Goal: Download file/media

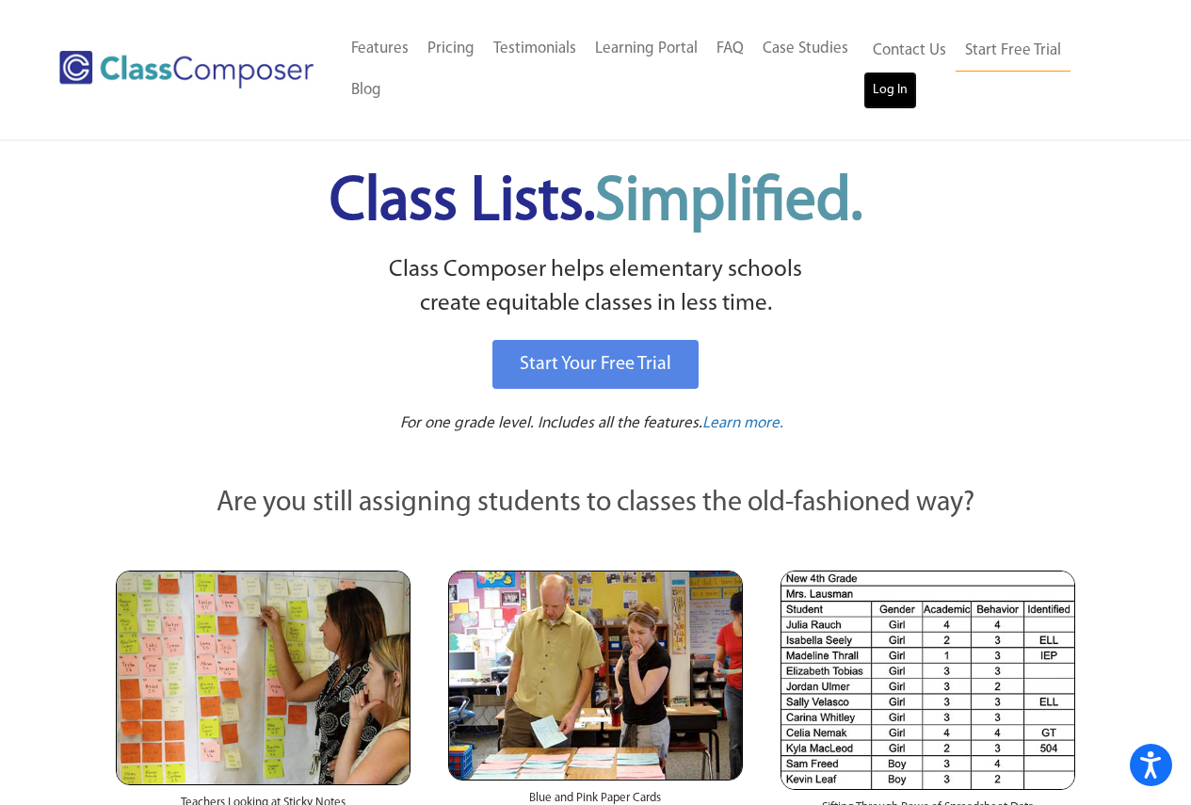
click at [885, 84] on link "Log In" at bounding box center [891, 91] width 54 height 38
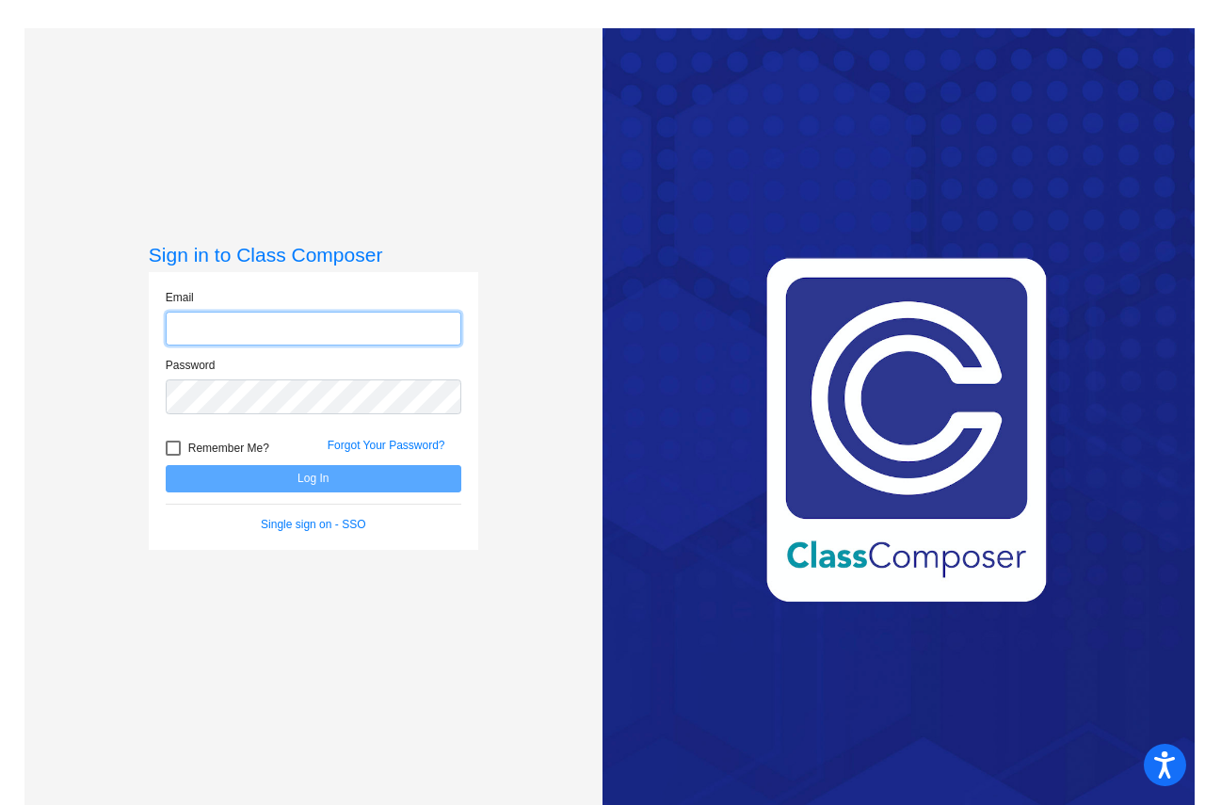
type input "[EMAIL_ADDRESS][DOMAIN_NAME]"
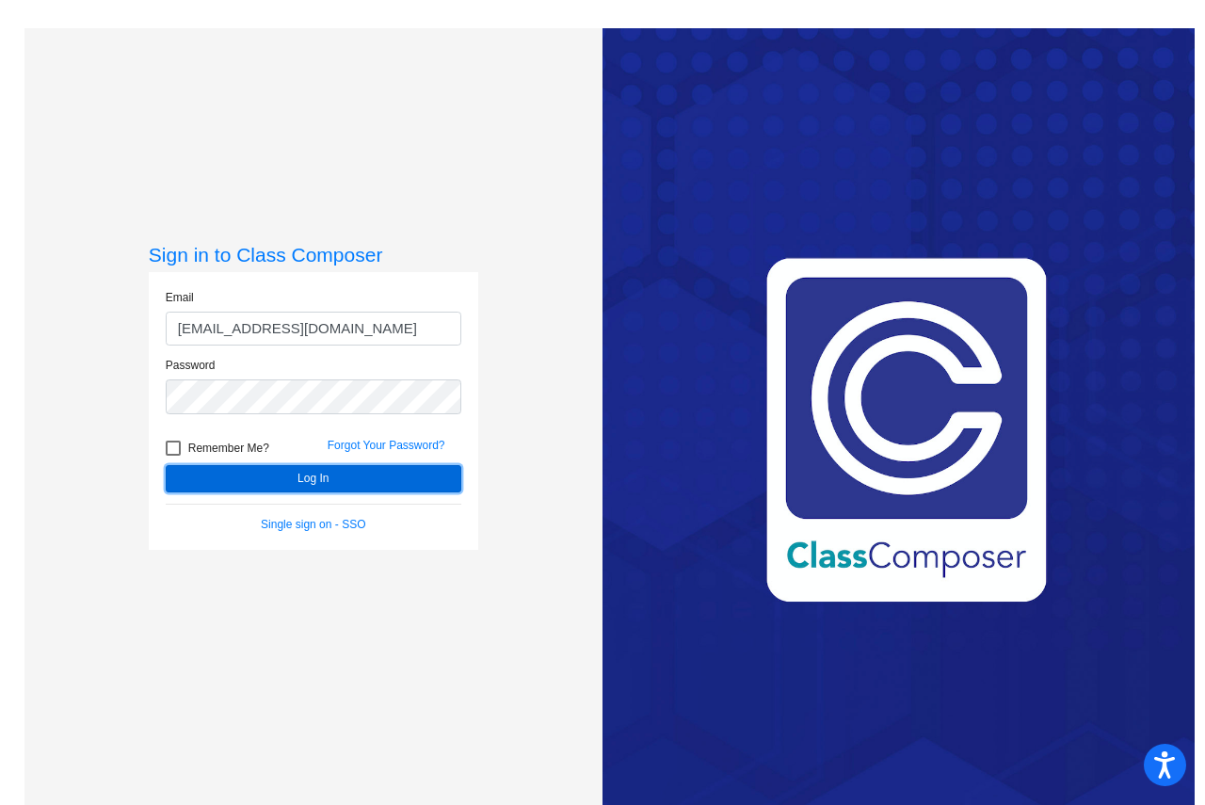
click at [277, 490] on button "Log In" at bounding box center [314, 478] width 296 height 27
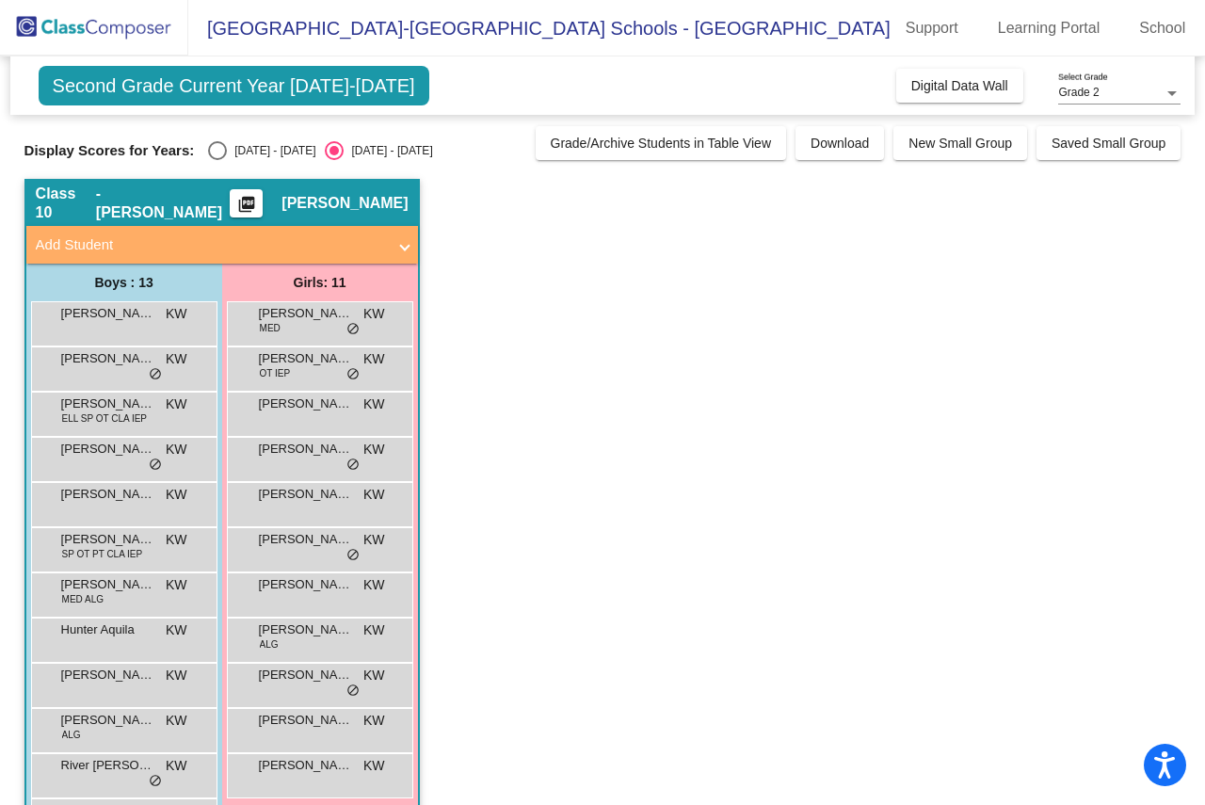
click at [220, 154] on div "Select an option" at bounding box center [217, 150] width 19 height 19
click at [218, 160] on input "[DATE] - [DATE]" at bounding box center [217, 160] width 1 height 1
radio input "true"
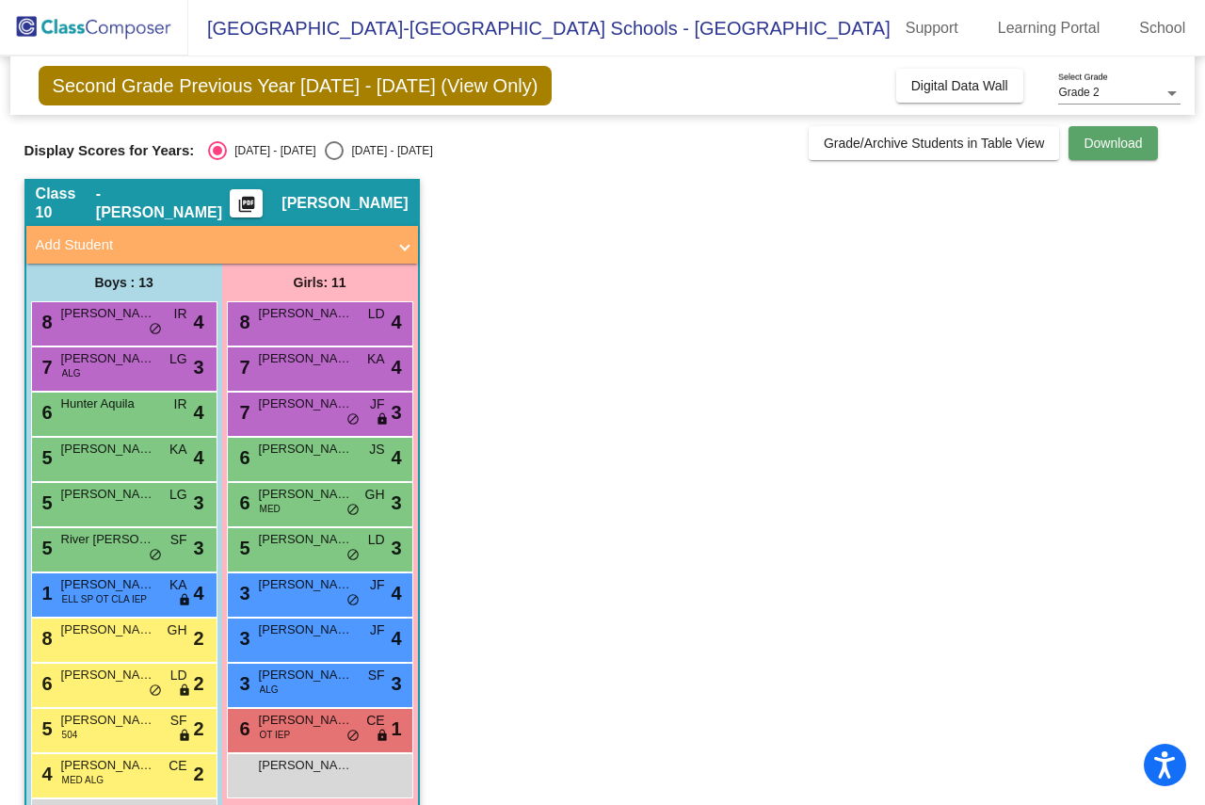
click at [1084, 143] on span "Download" at bounding box center [1113, 143] width 58 height 15
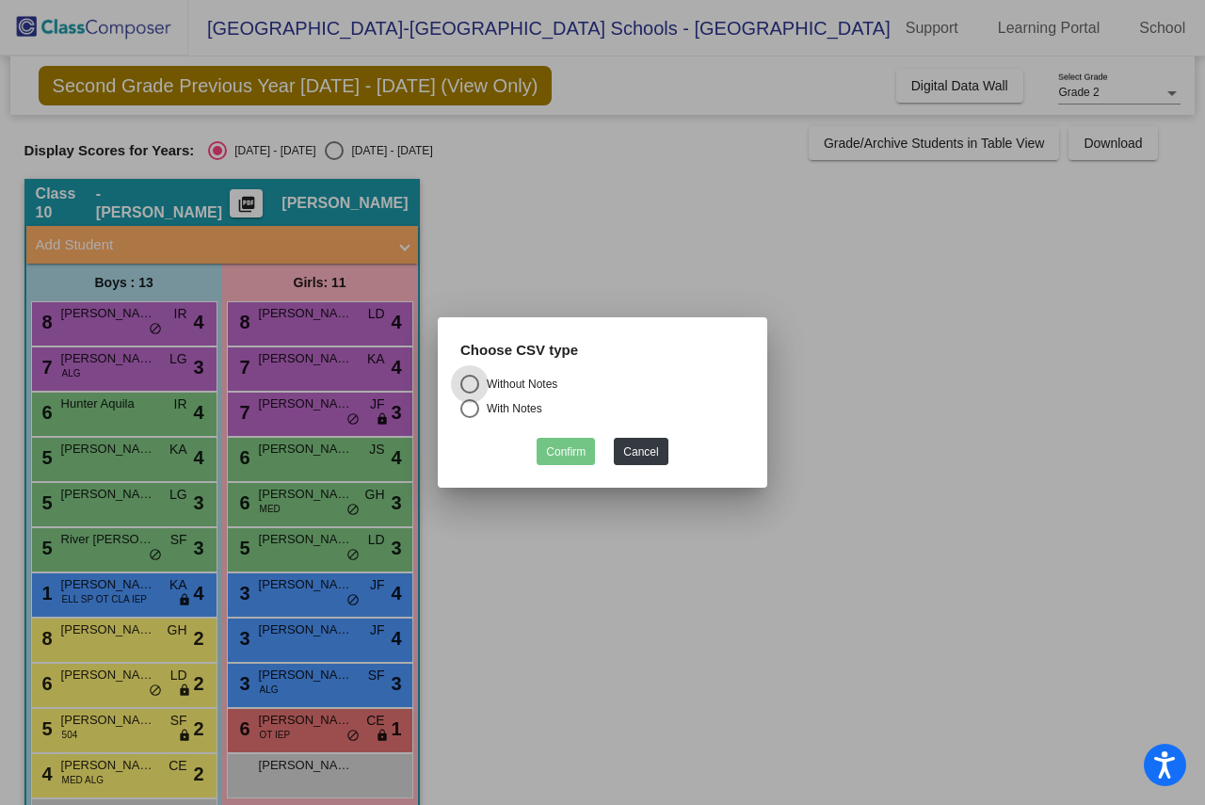
click at [477, 409] on div "Select an option" at bounding box center [470, 408] width 19 height 19
click at [470, 418] on input "With Notes" at bounding box center [469, 418] width 1 height 1
radio input "true"
click at [566, 446] on button "Confirm" at bounding box center [566, 451] width 58 height 27
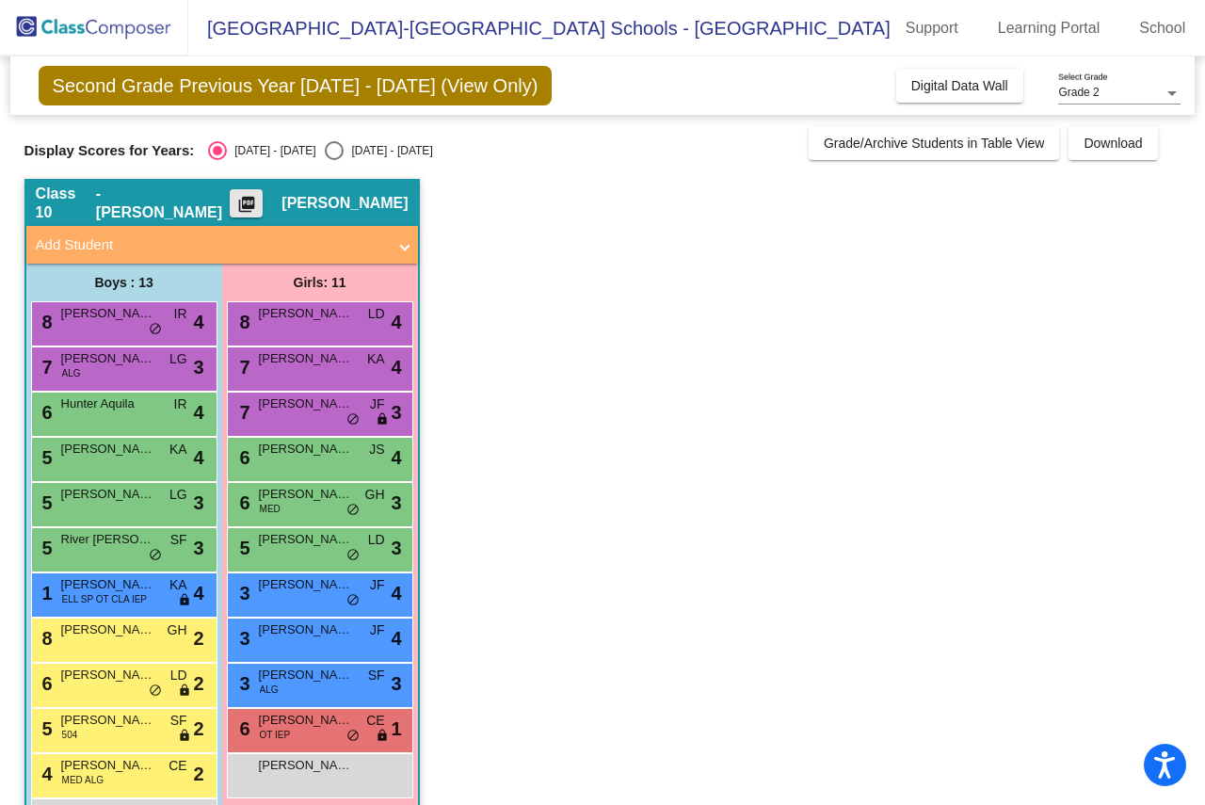
click at [258, 198] on mat-icon "picture_as_pdf" at bounding box center [246, 208] width 23 height 26
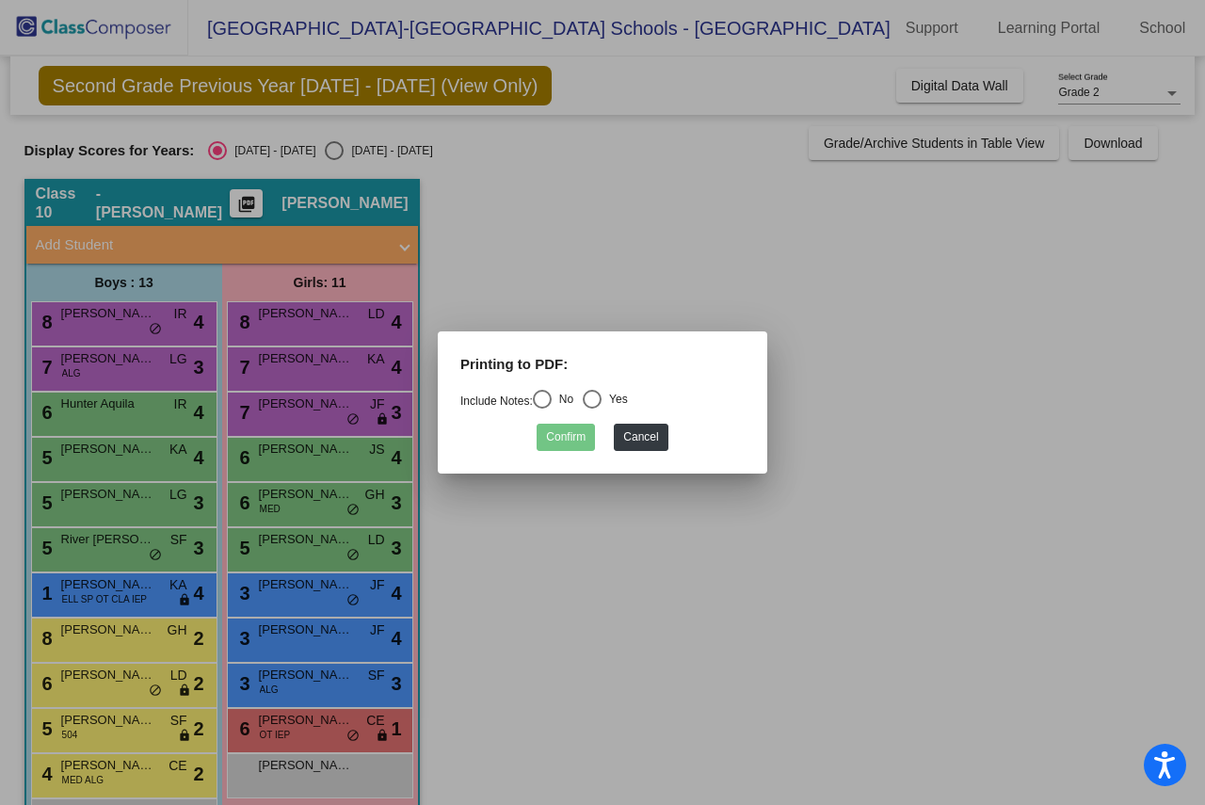
click at [549, 396] on div "Select an option" at bounding box center [542, 399] width 19 height 19
click at [542, 409] on input "No" at bounding box center [542, 409] width 1 height 1
radio input "true"
click at [602, 399] on div "Select an option" at bounding box center [592, 399] width 19 height 19
click at [592, 409] on input "Yes" at bounding box center [591, 409] width 1 height 1
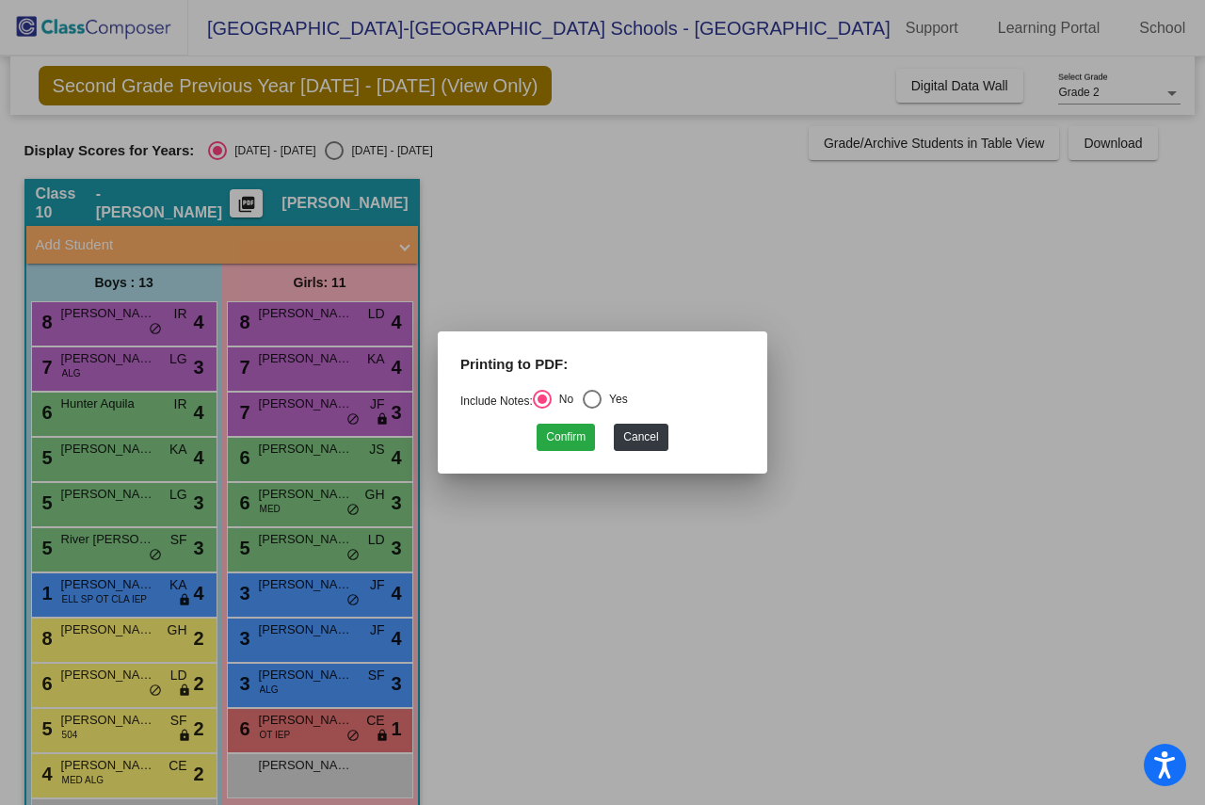
radio input "true"
click at [579, 441] on button "Confirm" at bounding box center [566, 437] width 58 height 27
